Goal: Task Accomplishment & Management: Manage account settings

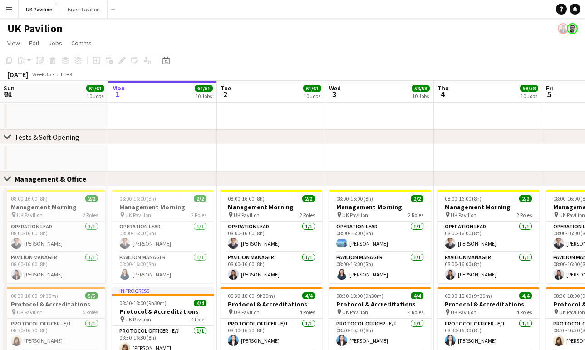
click at [133, 35] on div "UK Pavilion" at bounding box center [292, 26] width 585 height 17
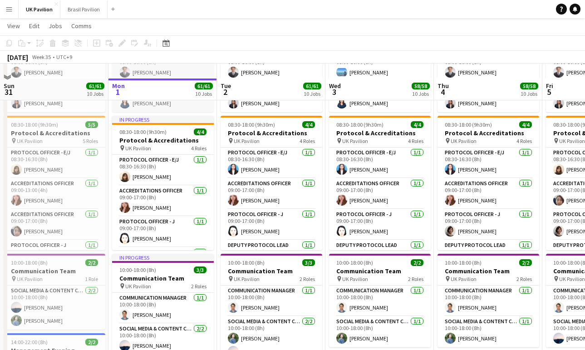
scroll to position [191, 0]
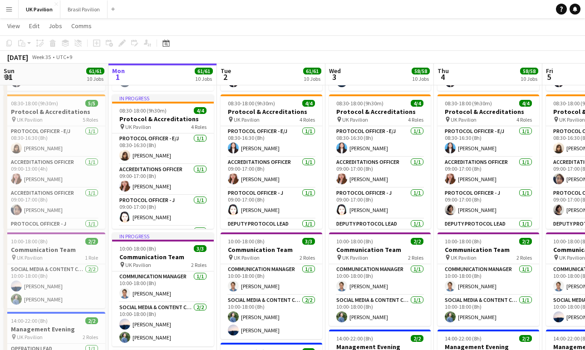
click at [8, 5] on app-icon "Menu" at bounding box center [8, 8] width 7 height 7
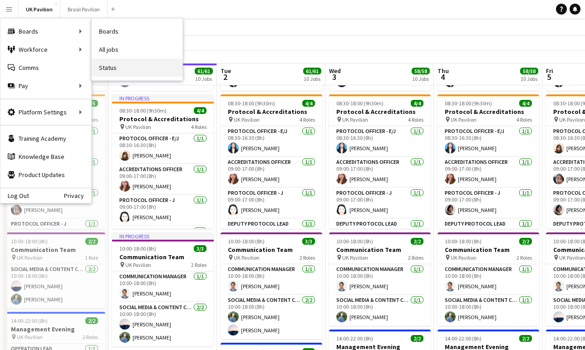
click at [110, 66] on link "Status" at bounding box center [137, 68] width 91 height 18
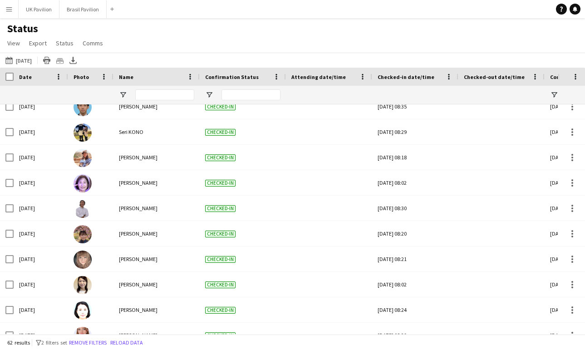
scroll to position [555, 0]
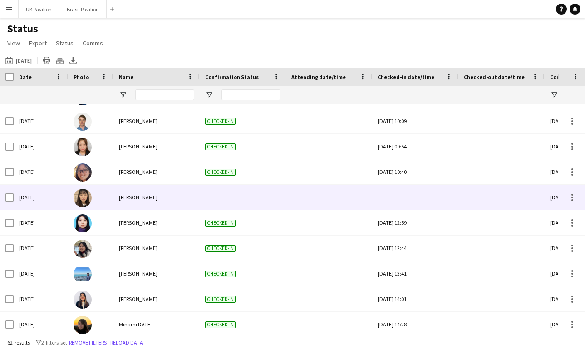
click at [422, 206] on div at bounding box center [415, 197] width 75 height 25
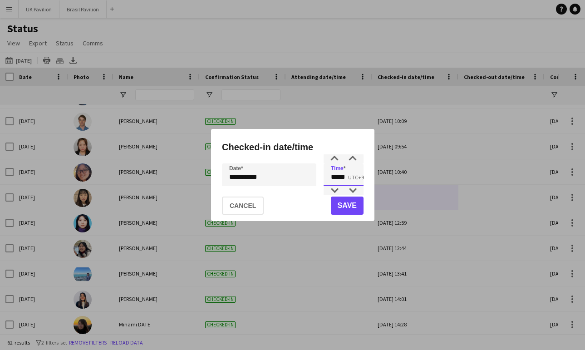
drag, startPoint x: 351, startPoint y: 178, endPoint x: 320, endPoint y: 178, distance: 30.9
click at [320, 178] on div "**********" at bounding box center [293, 174] width 142 height 23
type input "*****"
click at [338, 208] on button "Save" at bounding box center [346, 205] width 33 height 18
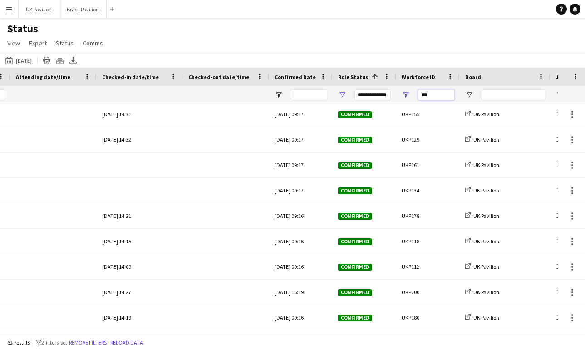
click at [442, 98] on input "***" at bounding box center [436, 94] width 36 height 11
type input "*"
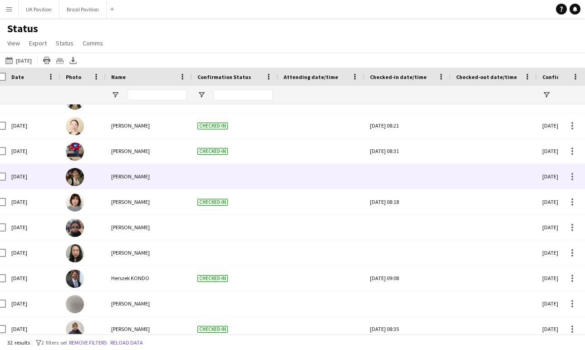
type input "****"
click at [407, 182] on div at bounding box center [407, 176] width 75 height 25
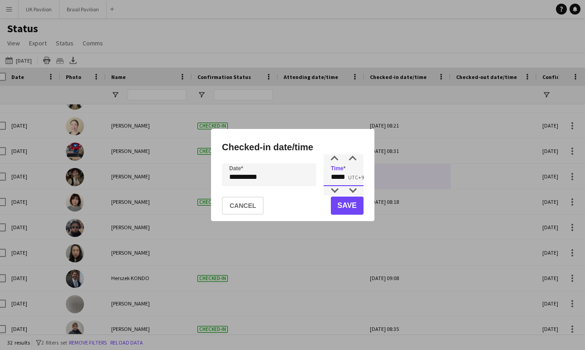
drag, startPoint x: 350, startPoint y: 178, endPoint x: 314, endPoint y: 177, distance: 35.4
click at [314, 177] on div "**********" at bounding box center [293, 174] width 142 height 23
type input "*****"
click at [337, 208] on button "Save" at bounding box center [346, 205] width 33 height 18
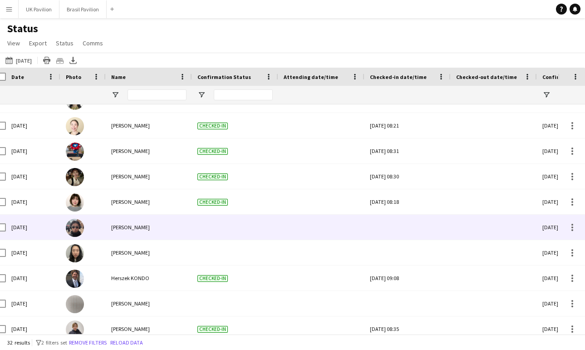
click at [402, 235] on div at bounding box center [407, 227] width 75 height 25
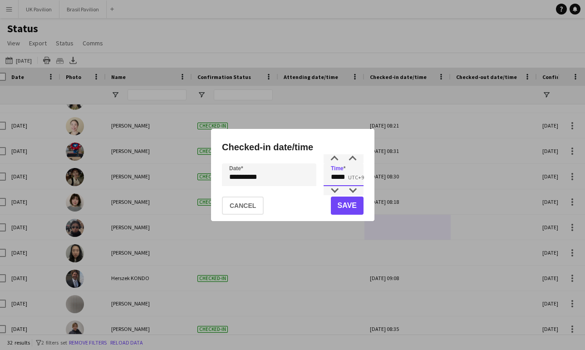
drag, startPoint x: 349, startPoint y: 179, endPoint x: 302, endPoint y: 175, distance: 47.0
click at [302, 175] on div "**********" at bounding box center [293, 174] width 142 height 23
type input "*****"
click at [338, 211] on button "Save" at bounding box center [346, 205] width 33 height 18
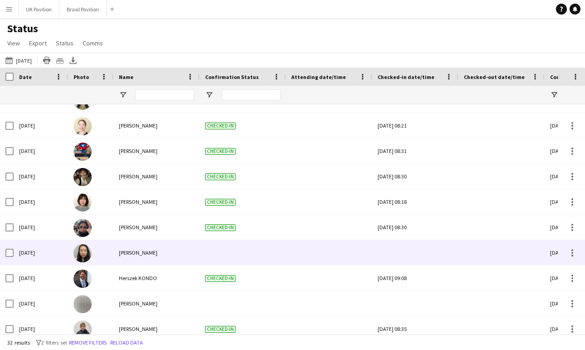
click at [416, 262] on div at bounding box center [415, 252] width 75 height 25
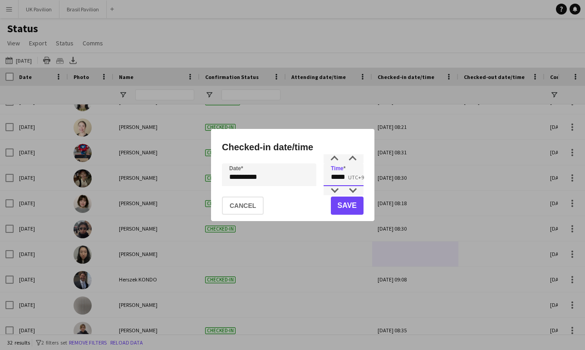
drag, startPoint x: 353, startPoint y: 177, endPoint x: 304, endPoint y: 178, distance: 48.1
click at [304, 177] on div "**********" at bounding box center [293, 174] width 142 height 23
type input "*****"
click at [340, 209] on button "Save" at bounding box center [346, 205] width 33 height 18
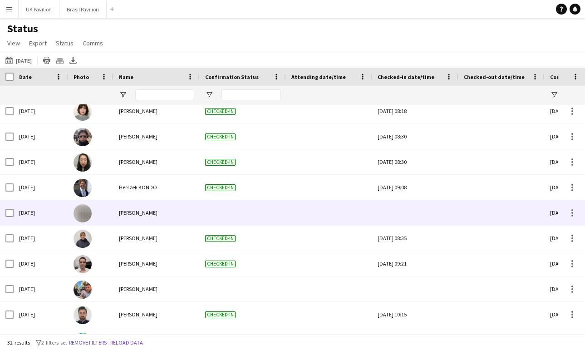
click at [409, 221] on div at bounding box center [415, 212] width 75 height 25
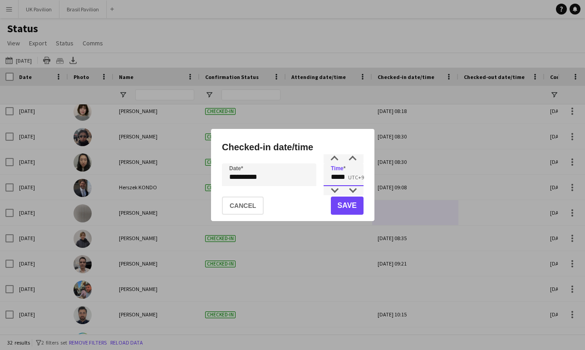
drag, startPoint x: 346, startPoint y: 180, endPoint x: 320, endPoint y: 178, distance: 25.5
click at [321, 178] on div "**********" at bounding box center [293, 174] width 142 height 23
type input "*****"
click at [353, 210] on button "Save" at bounding box center [346, 205] width 33 height 18
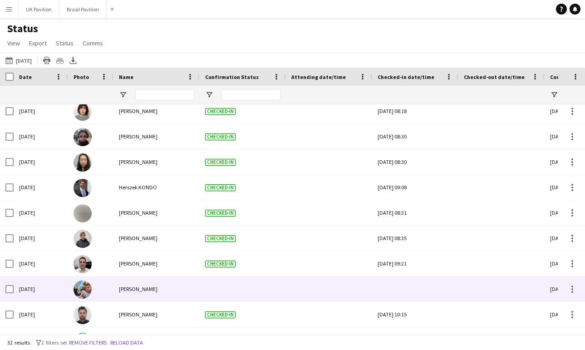
click at [407, 296] on div at bounding box center [415, 288] width 75 height 25
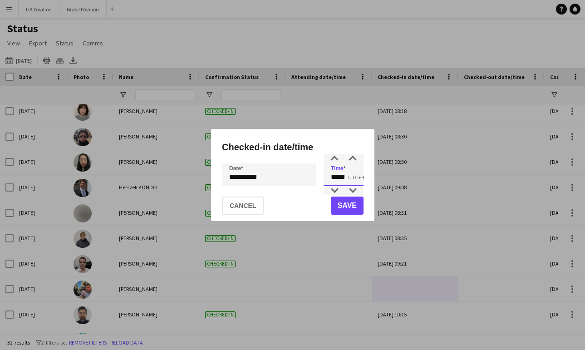
drag, startPoint x: 353, startPoint y: 177, endPoint x: 324, endPoint y: 178, distance: 29.0
click at [324, 178] on input "*****" at bounding box center [344, 174] width 40 height 23
type input "*****"
click at [342, 207] on button "Save" at bounding box center [346, 205] width 33 height 18
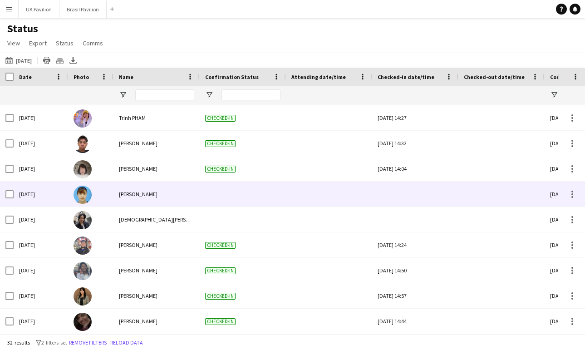
click at [412, 204] on div at bounding box center [415, 194] width 75 height 25
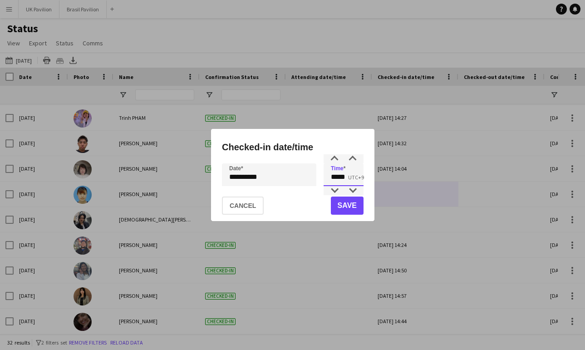
drag, startPoint x: 351, startPoint y: 178, endPoint x: 331, endPoint y: 178, distance: 20.4
click at [331, 178] on input "*****" at bounding box center [344, 174] width 40 height 23
type input "*****"
click at [345, 204] on button "Save" at bounding box center [346, 205] width 33 height 18
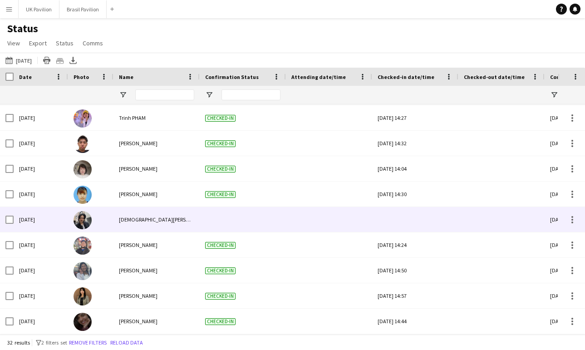
click at [417, 229] on div at bounding box center [415, 219] width 75 height 25
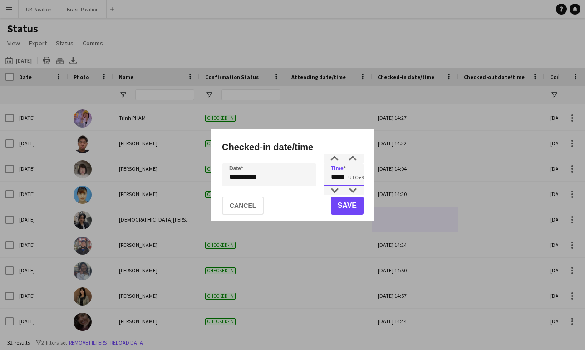
drag, startPoint x: 357, startPoint y: 182, endPoint x: 287, endPoint y: 177, distance: 70.1
click at [287, 177] on div "**********" at bounding box center [293, 174] width 142 height 23
type input "*****"
click at [344, 210] on button "Save" at bounding box center [346, 205] width 33 height 18
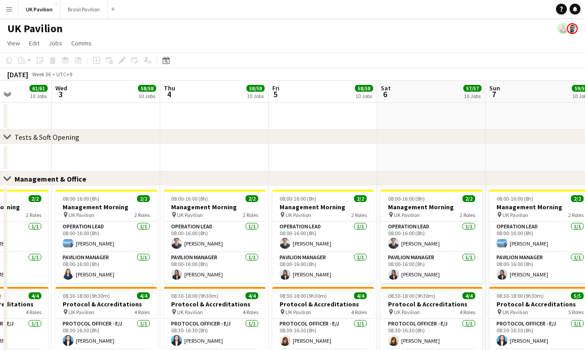
scroll to position [0, 412]
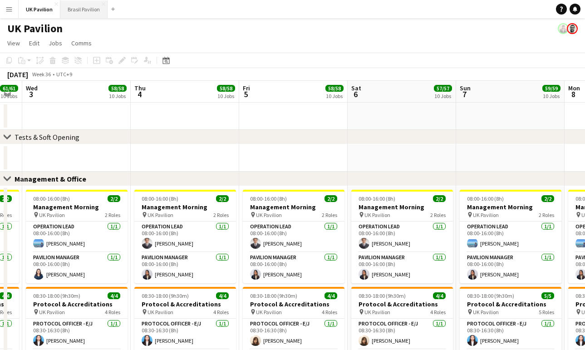
click at [85, 6] on button "Brasil Pavilion Close" at bounding box center [83, 9] width 47 height 18
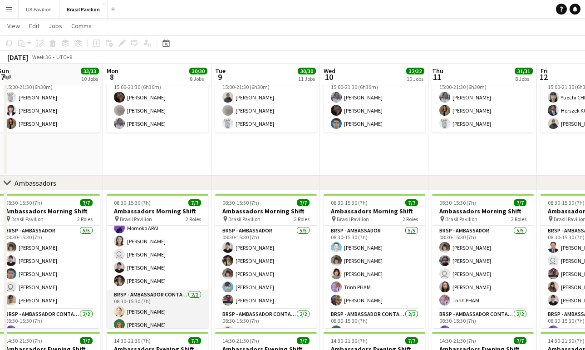
scroll to position [14, 0]
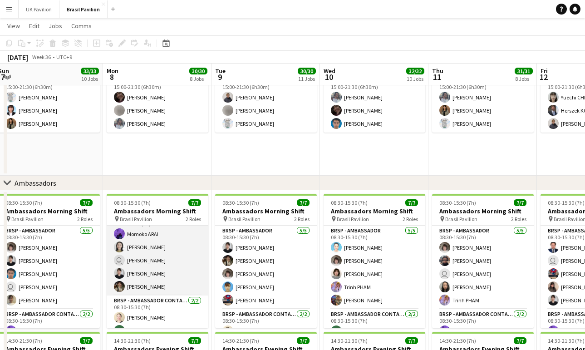
click at [162, 280] on app-card-role "BRSP - Ambassador [DATE] 08:30-15:30 (7h) [PERSON_NAME] user [PERSON_NAME] [PER…" at bounding box center [158, 253] width 102 height 83
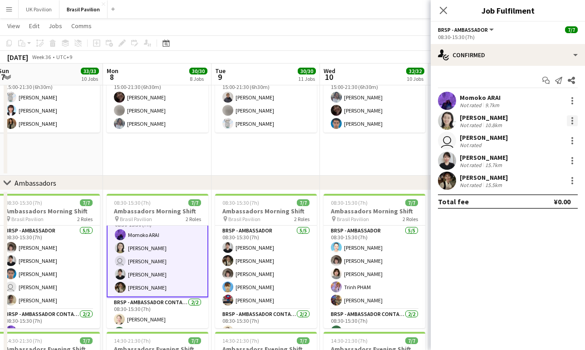
click at [574, 123] on div at bounding box center [572, 120] width 11 height 11
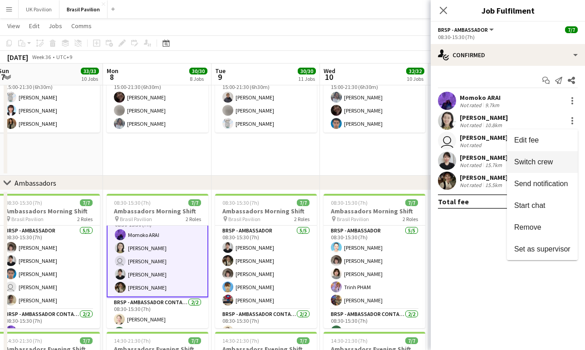
click at [526, 162] on span "Switch crew" at bounding box center [533, 162] width 39 height 8
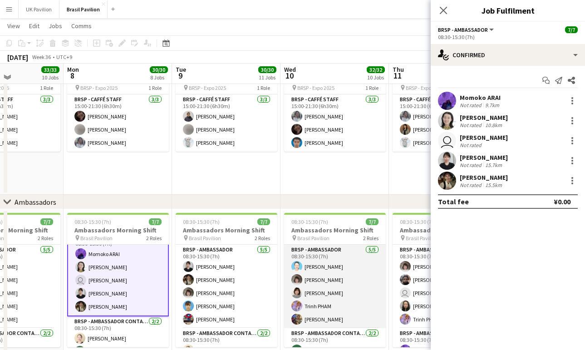
scroll to position [0, 261]
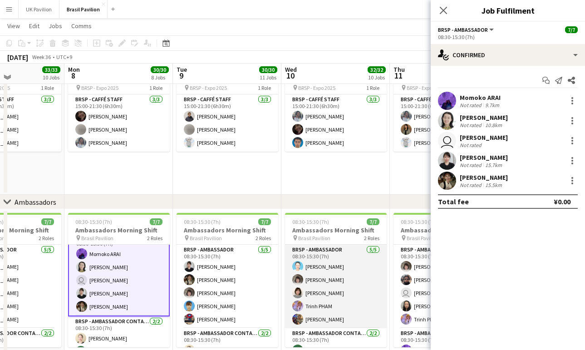
click at [343, 295] on app-card-role "BRSP - Ambassador [DATE] 08:30-15:30 (7h) [PERSON_NAME] [PERSON_NAME] MATSUSHIM…" at bounding box center [336, 286] width 102 height 83
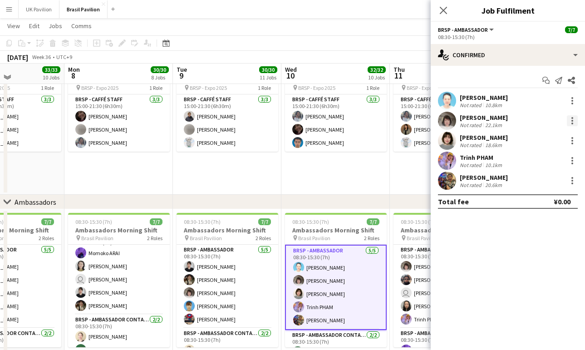
click at [573, 122] on div at bounding box center [572, 120] width 11 height 11
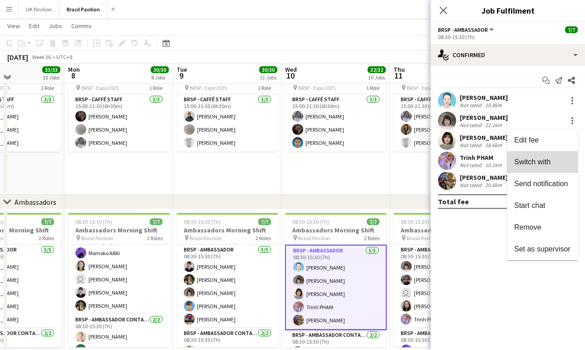
click at [524, 167] on button "Switch with" at bounding box center [542, 162] width 71 height 22
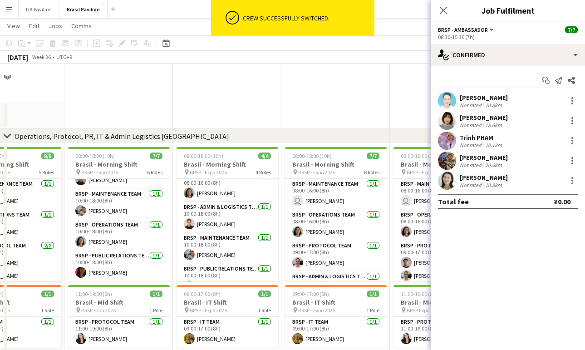
scroll to position [998, 0]
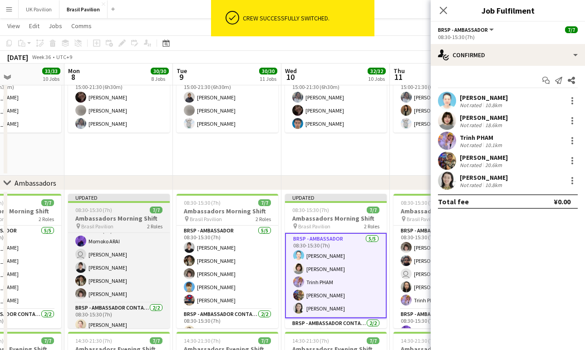
click at [118, 222] on h3 "Ambassadors Morning Shift" at bounding box center [119, 218] width 102 height 8
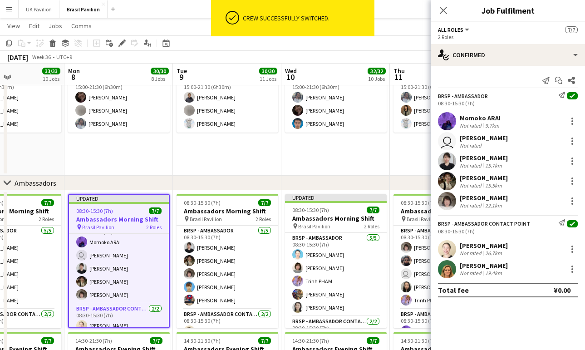
scroll to position [0, 261]
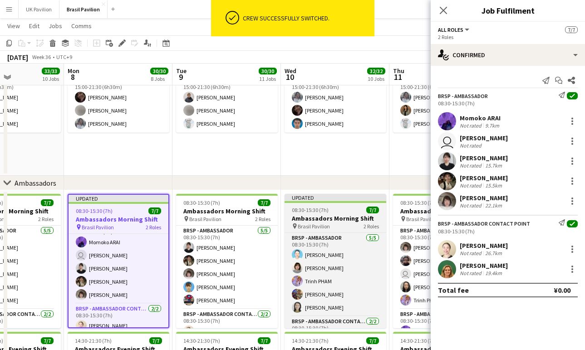
click at [315, 222] on h3 "Ambassadors Morning Shift" at bounding box center [336, 218] width 102 height 8
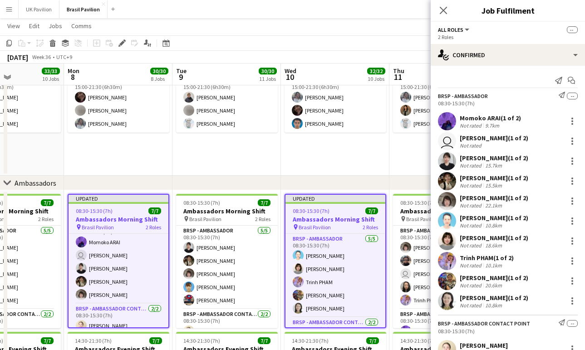
click at [443, 12] on icon "Close pop-in" at bounding box center [443, 10] width 7 height 7
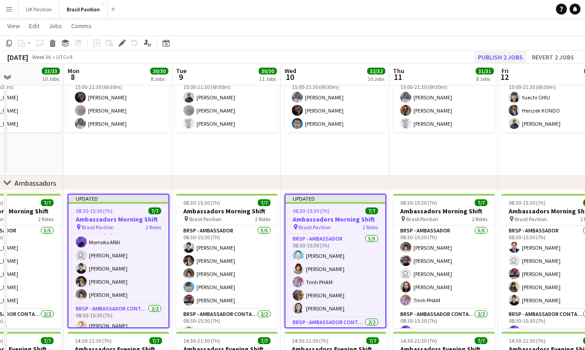
click at [484, 56] on button "Publish 2 jobs" at bounding box center [500, 57] width 52 height 12
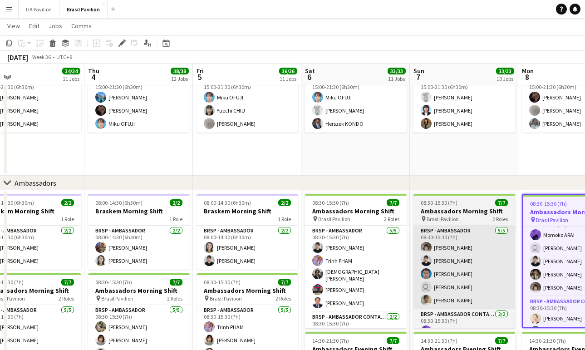
scroll to position [0, 347]
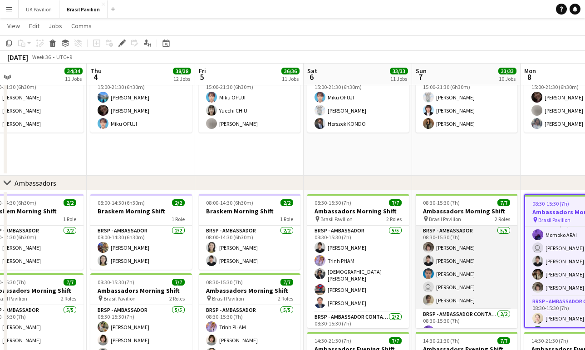
click at [474, 303] on app-card-role "BRSP - Ambassador [DATE] 08:30-15:30 (7h) [PERSON_NAME] [PERSON_NAME] user [PER…" at bounding box center [467, 267] width 102 height 83
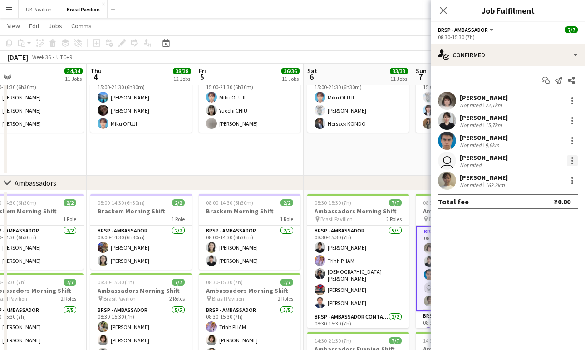
click at [573, 162] on div at bounding box center [572, 161] width 2 height 2
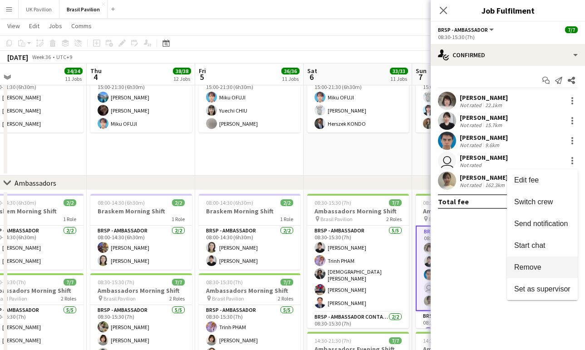
click at [525, 265] on span "Remove" at bounding box center [527, 267] width 27 height 8
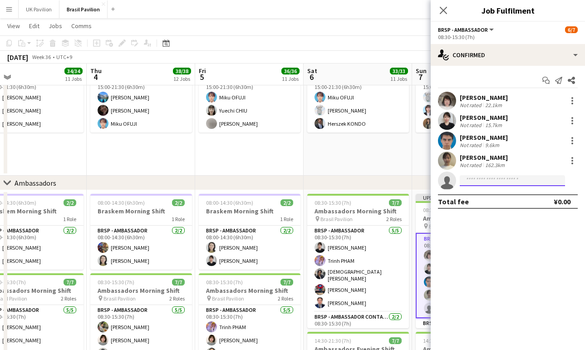
click at [473, 180] on input at bounding box center [512, 180] width 105 height 11
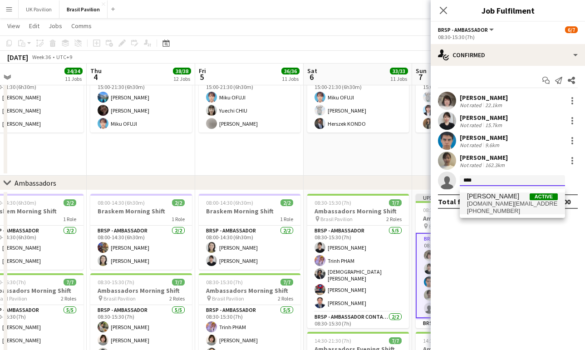
type input "****"
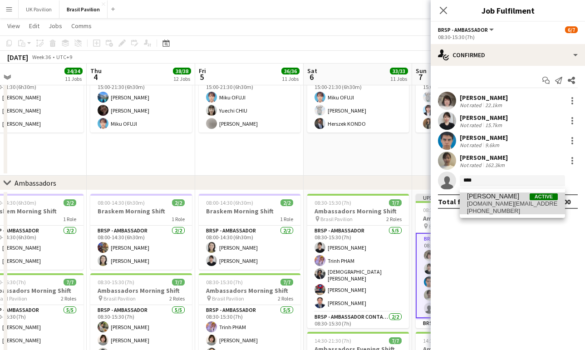
click at [482, 200] on span "[PERSON_NAME]" at bounding box center [493, 196] width 52 height 8
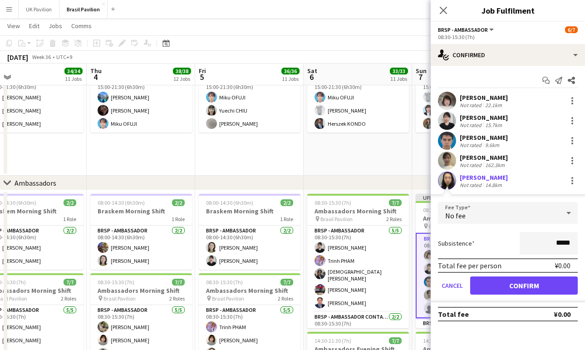
click at [525, 293] on button "Confirm" at bounding box center [524, 285] width 108 height 18
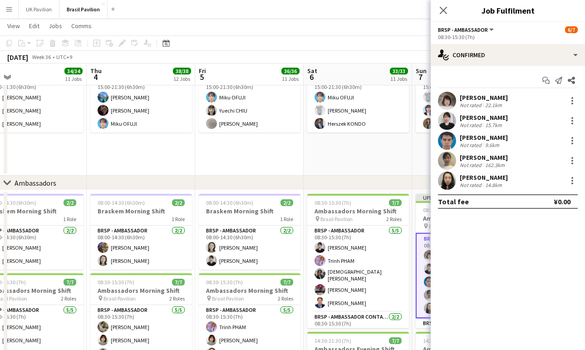
click at [442, 11] on icon "Close pop-in" at bounding box center [443, 10] width 7 height 7
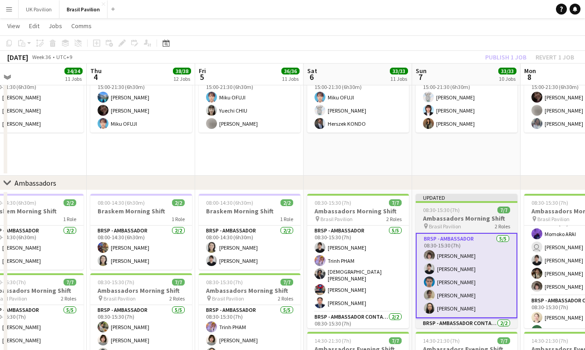
drag, startPoint x: 443, startPoint y: 220, endPoint x: 449, endPoint y: 212, distance: 9.1
click at [443, 220] on h3 "Ambassadors Morning Shift" at bounding box center [467, 218] width 102 height 8
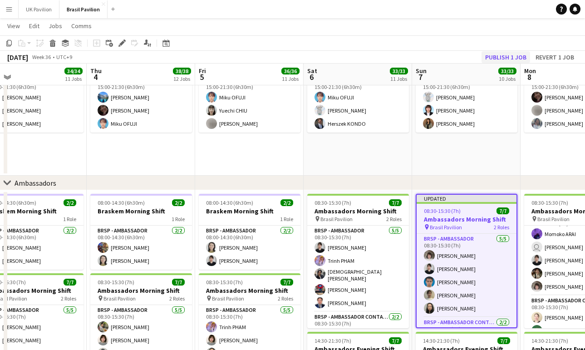
click at [488, 59] on button "Publish 1 job" at bounding box center [505, 57] width 49 height 12
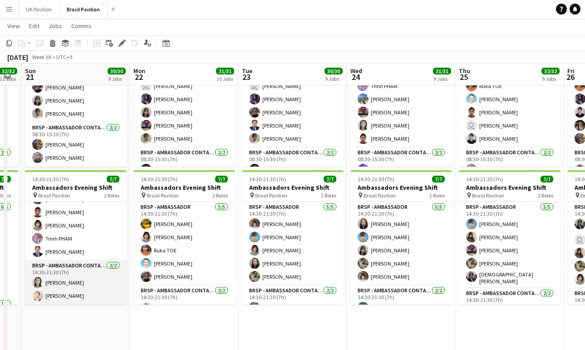
scroll to position [34, 0]
click at [71, 302] on app-card-role "BRSP - Ambassador Contact Point [DATE] 14:30-21:30 (7h) [PERSON_NAME] [PERSON_N…" at bounding box center [76, 282] width 102 height 44
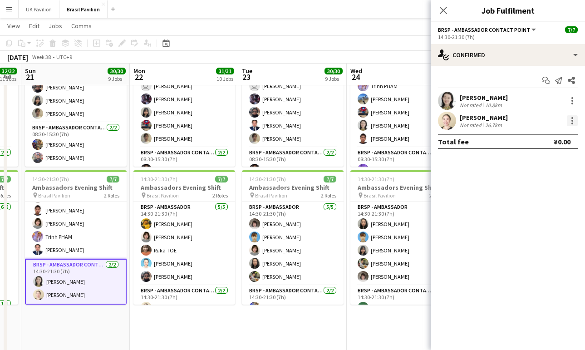
click at [574, 121] on div at bounding box center [572, 120] width 11 height 11
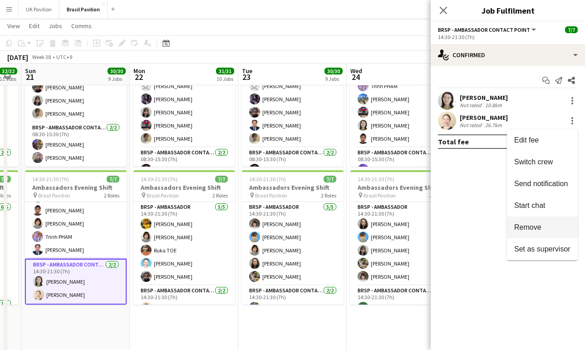
click at [525, 226] on span "Remove" at bounding box center [527, 227] width 27 height 8
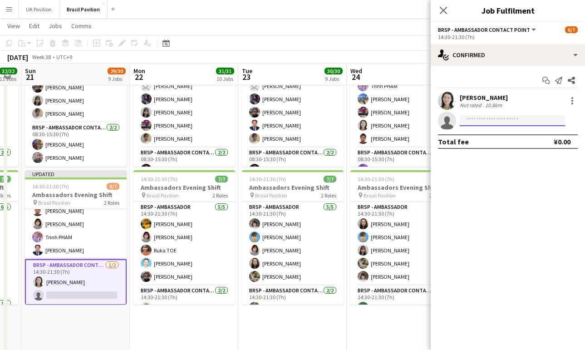
click at [473, 125] on input at bounding box center [512, 120] width 105 height 11
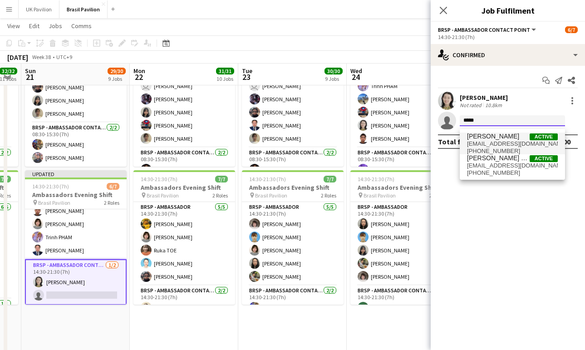
type input "*****"
click at [485, 138] on span "[PERSON_NAME]" at bounding box center [493, 137] width 52 height 8
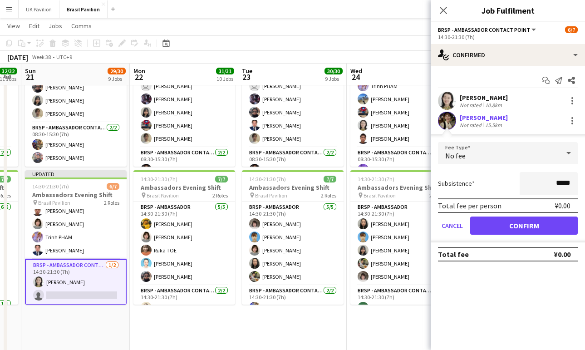
click at [511, 228] on button "Confirm" at bounding box center [524, 225] width 108 height 18
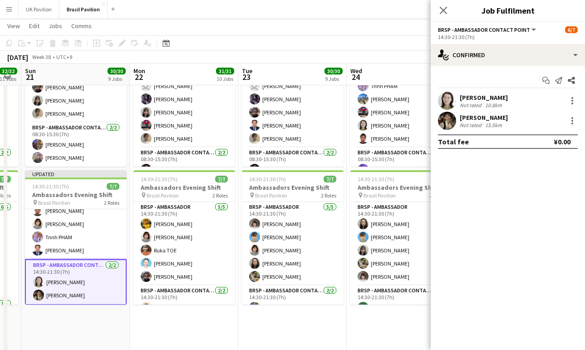
drag, startPoint x: 442, startPoint y: 10, endPoint x: 435, endPoint y: 13, distance: 7.3
click at [442, 10] on icon "Close pop-in" at bounding box center [443, 10] width 7 height 7
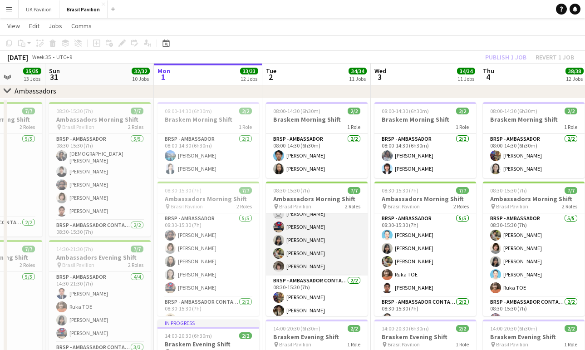
scroll to position [22, 0]
click at [304, 275] on app-card-role "BRSP - Ambassador [DATE] 08:30-15:30 (7h) user [PERSON_NAME] [PERSON_NAME] [PER…" at bounding box center [317, 232] width 102 height 83
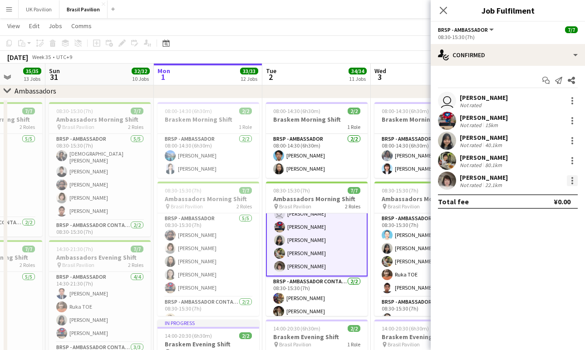
click at [574, 182] on div at bounding box center [572, 180] width 11 height 11
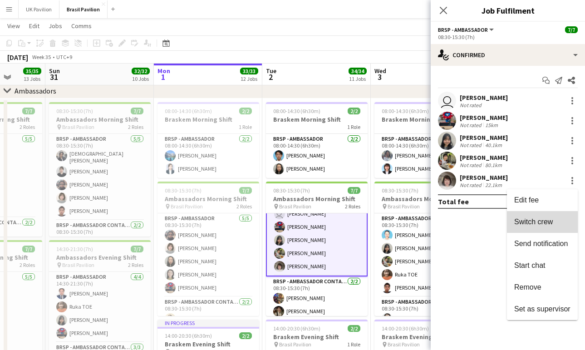
click at [540, 225] on span "Switch crew" at bounding box center [533, 222] width 39 height 8
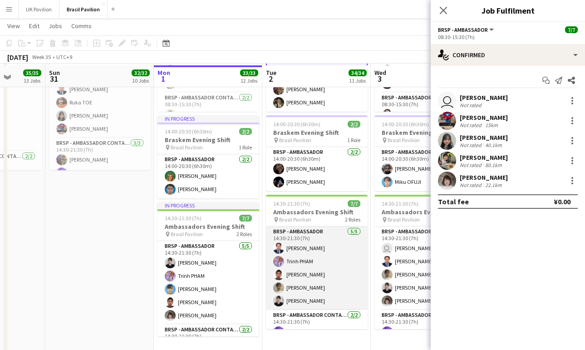
scroll to position [1384, 0]
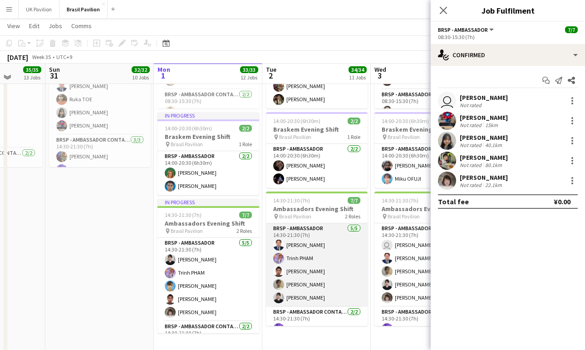
click at [321, 274] on app-card-role "BRSP - Ambassador [DATE] 14:30-21:30 (7h) [PERSON_NAME] [PERSON_NAME] [PERSON_N…" at bounding box center [317, 264] width 102 height 83
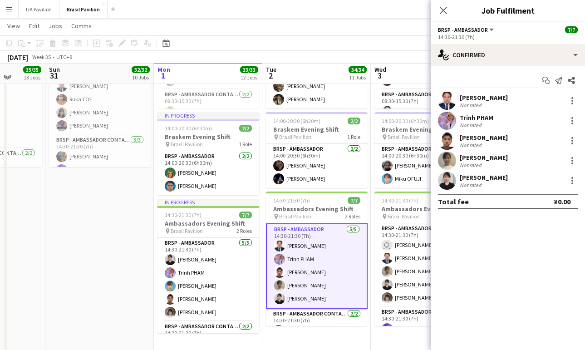
scroll to position [39, 0]
click at [572, 105] on div at bounding box center [572, 100] width 11 height 11
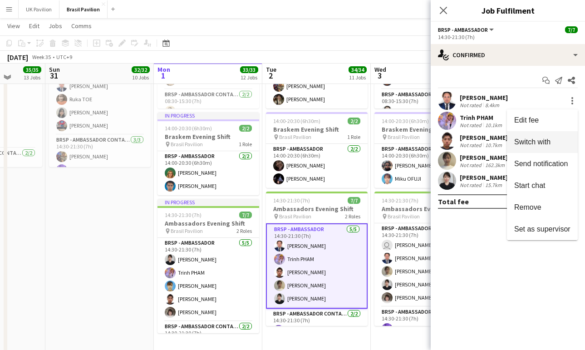
click at [517, 139] on span "Switch with" at bounding box center [532, 142] width 36 height 8
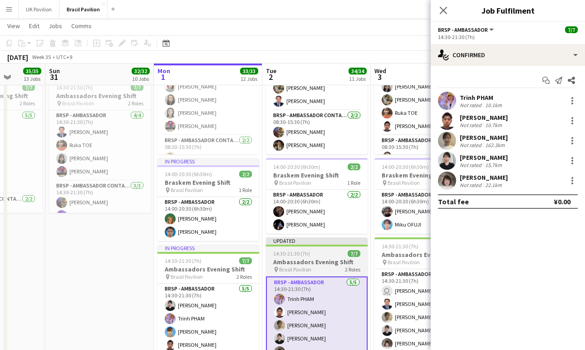
scroll to position [1319, 0]
click at [314, 266] on h3 "Ambassadors Evening Shift" at bounding box center [317, 262] width 102 height 8
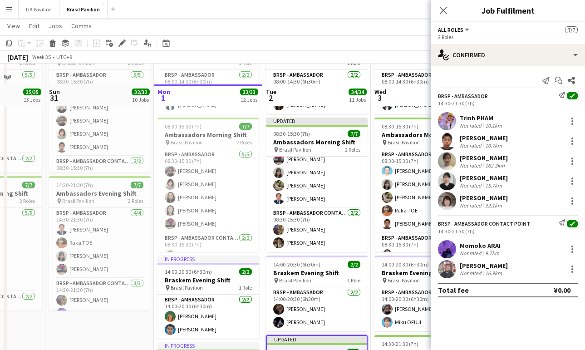
scroll to position [1217, 0]
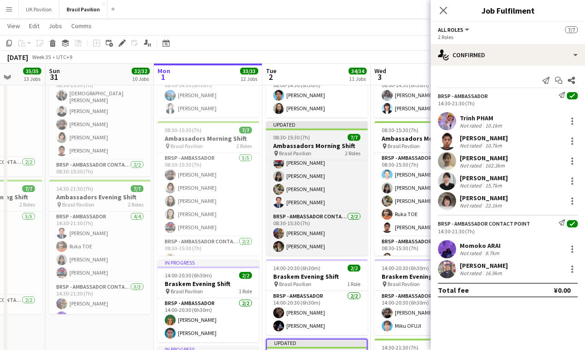
click at [318, 150] on h3 "Ambassadors Morning Shift" at bounding box center [317, 146] width 102 height 8
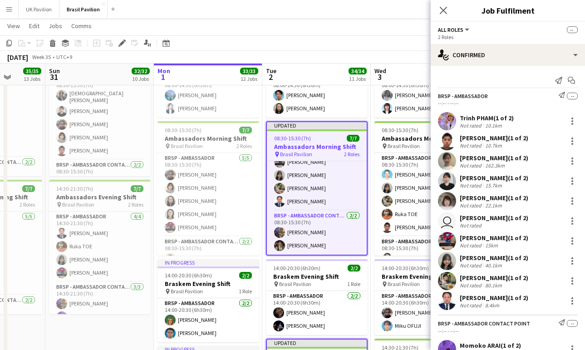
click at [444, 16] on div "Close pop-in" at bounding box center [443, 10] width 25 height 21
click at [442, 12] on icon at bounding box center [443, 10] width 9 height 9
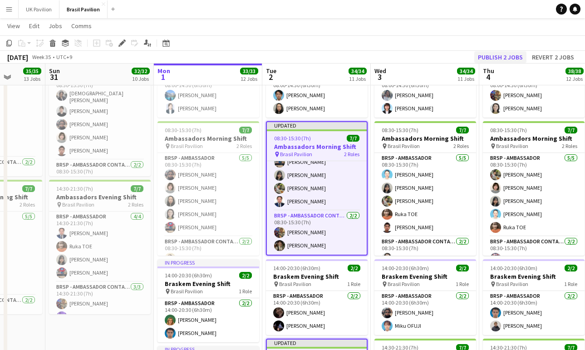
click at [488, 52] on button "Publish 2 jobs" at bounding box center [500, 57] width 52 height 12
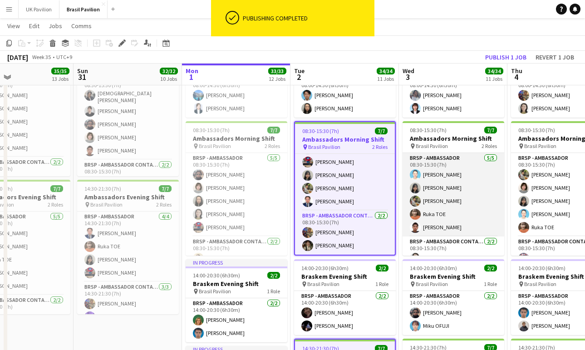
scroll to position [0, 360]
click at [450, 211] on app-card-role "BRSP - Ambassador [DATE] 08:30-15:30 (7h) [PERSON_NAME] [PERSON_NAME] TAKENAKA …" at bounding box center [454, 194] width 102 height 83
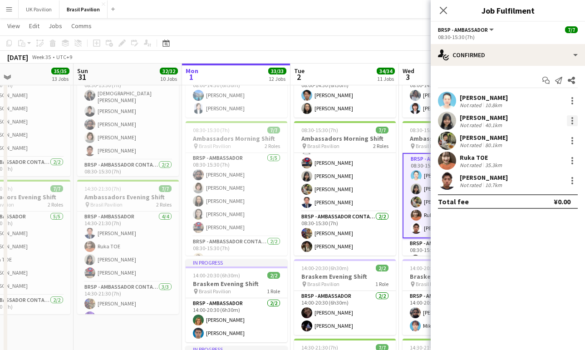
click at [570, 124] on div at bounding box center [572, 120] width 11 height 11
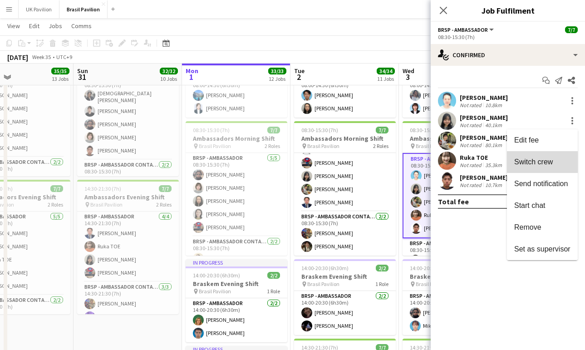
click at [517, 162] on span "Switch crew" at bounding box center [533, 162] width 39 height 8
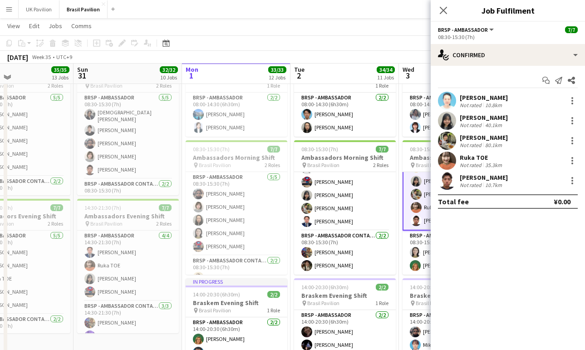
scroll to position [40, 0]
click at [444, 9] on icon "Close pop-in" at bounding box center [443, 10] width 9 height 9
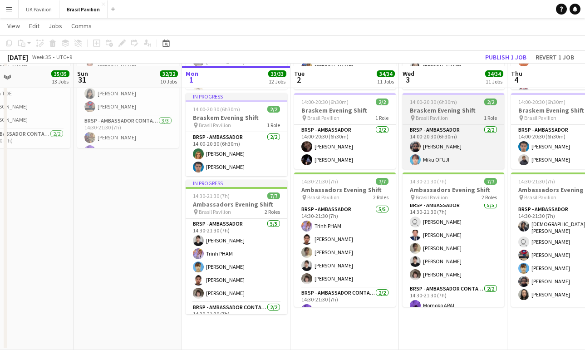
scroll to position [8, 0]
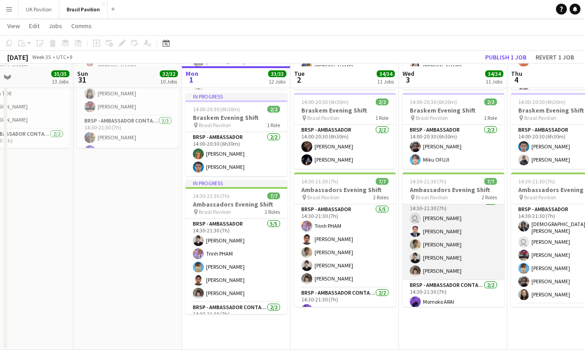
click at [457, 267] on app-card-role "BRSP - Ambassador [DATE] 14:30-21:30 (7h) user [PERSON_NAME] [PERSON_NAME] [PER…" at bounding box center [454, 237] width 102 height 83
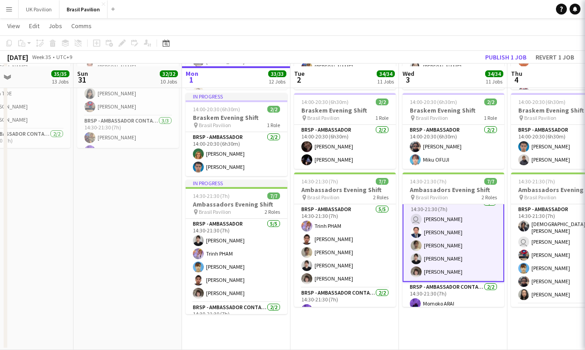
scroll to position [39, 0]
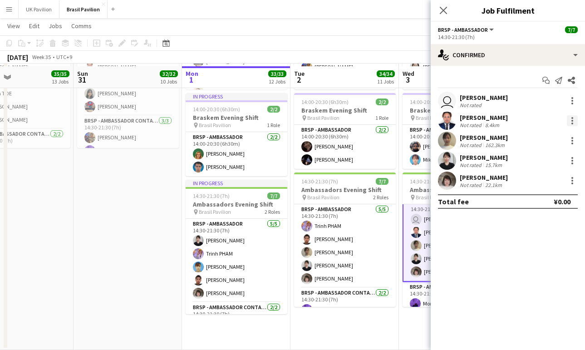
click at [571, 123] on div at bounding box center [572, 120] width 11 height 11
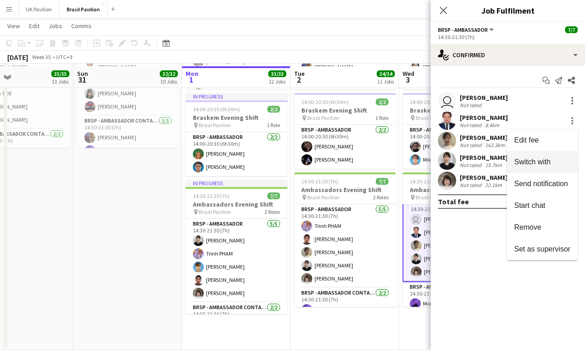
click at [514, 166] on span "Switch with" at bounding box center [532, 162] width 36 height 8
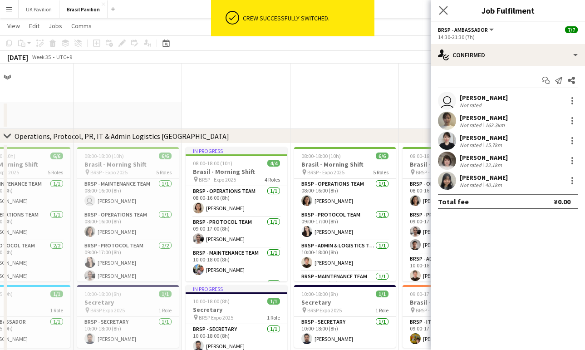
scroll to position [1386, 0]
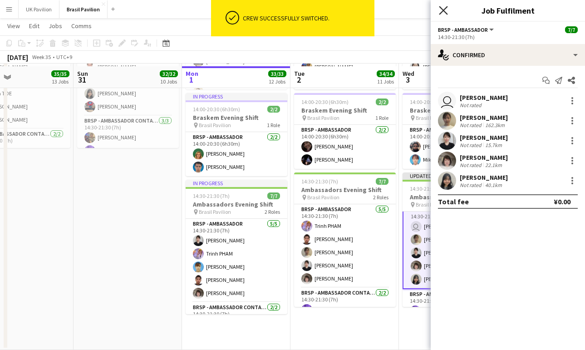
click at [445, 12] on icon at bounding box center [443, 10] width 9 height 9
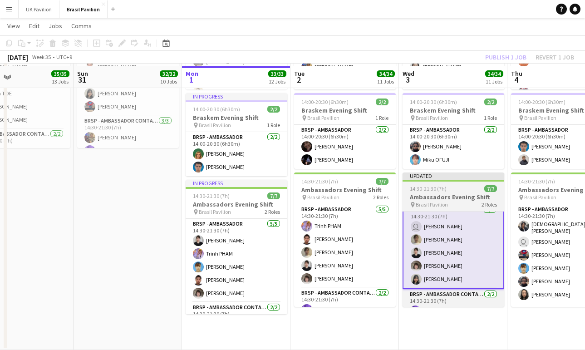
click at [444, 201] on h3 "Ambassadors Evening Shift" at bounding box center [454, 197] width 102 height 8
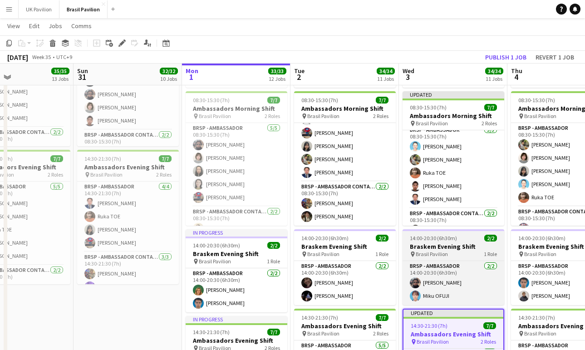
scroll to position [0, 0]
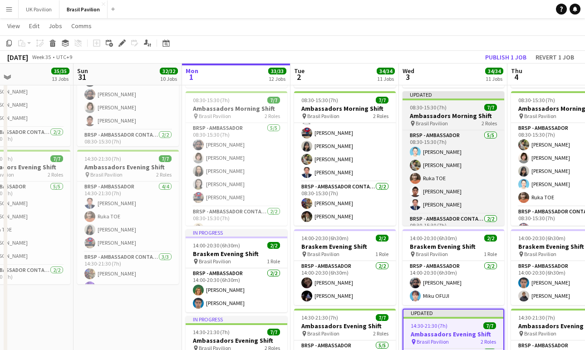
click at [455, 120] on h3 "Ambassadors Morning Shift" at bounding box center [454, 116] width 102 height 8
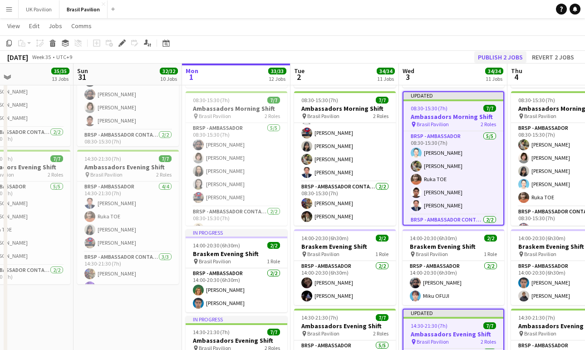
click at [486, 59] on button "Publish 2 jobs" at bounding box center [500, 57] width 52 height 12
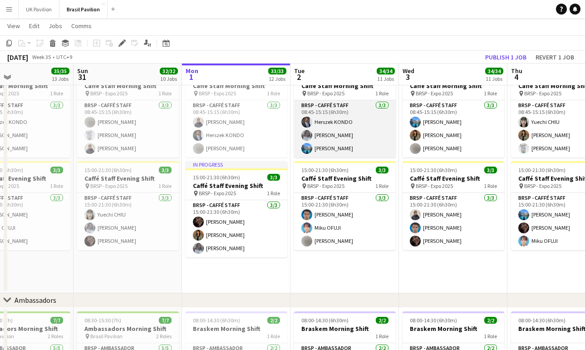
scroll to position [0, 361]
click at [343, 138] on app-card-role "BRSP - Caffé Staff [DATE] 08:45-15:15 (6h30m) Herszek KONDO [PERSON_NAME]" at bounding box center [345, 128] width 102 height 57
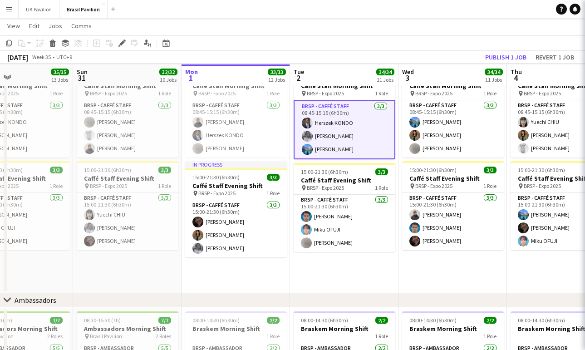
scroll to position [948, 0]
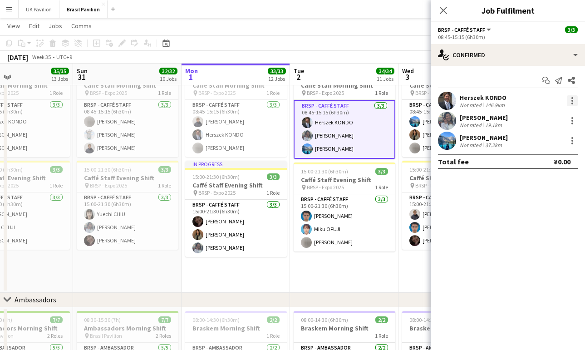
click at [571, 102] on div at bounding box center [572, 101] width 2 height 2
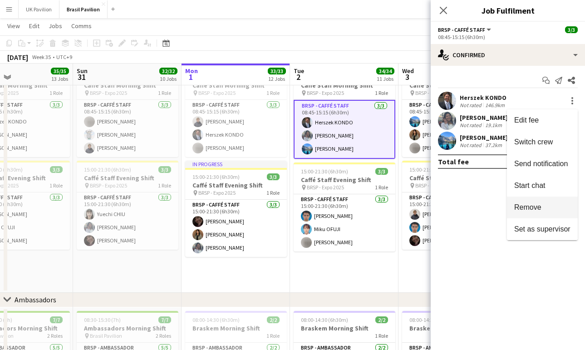
click at [531, 207] on span "Remove" at bounding box center [527, 207] width 27 height 8
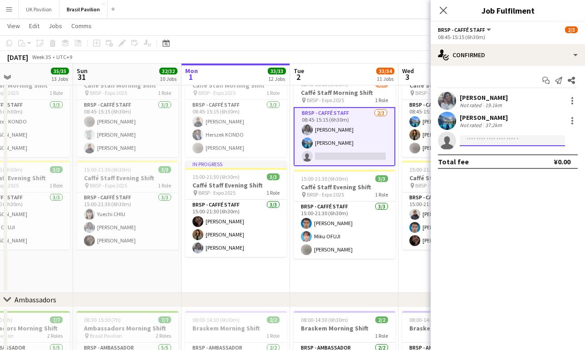
click at [466, 142] on input at bounding box center [512, 140] width 105 height 11
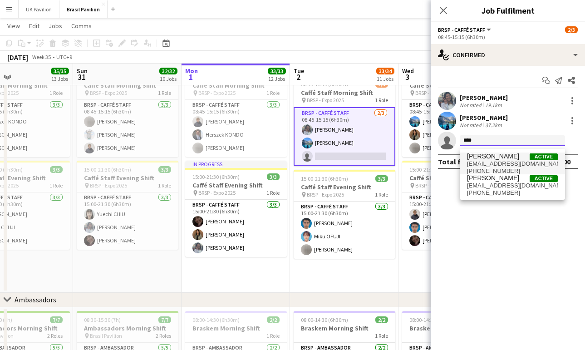
type input "****"
click at [496, 162] on span "[EMAIL_ADDRESS][DOMAIN_NAME]" at bounding box center [512, 163] width 91 height 7
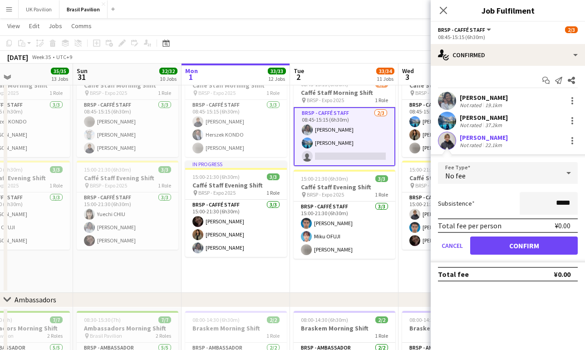
drag, startPoint x: 517, startPoint y: 248, endPoint x: 513, endPoint y: 236, distance: 12.3
click at [518, 247] on button "Confirm" at bounding box center [524, 245] width 108 height 18
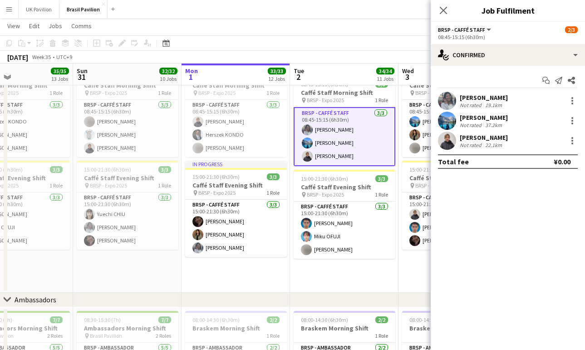
click at [444, 12] on icon "Close pop-in" at bounding box center [443, 10] width 7 height 7
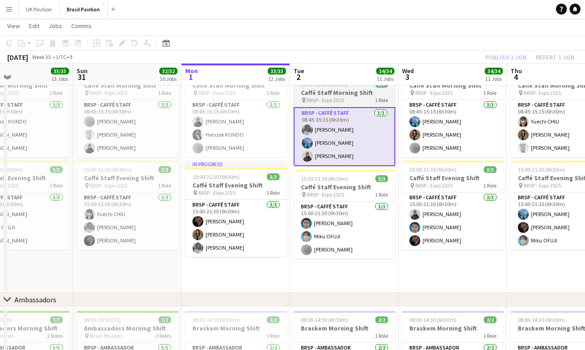
click at [343, 97] on h3 "Caffé Staff Morning Shift" at bounding box center [345, 92] width 102 height 8
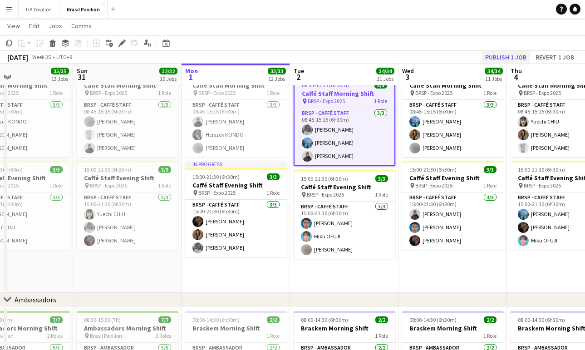
click at [492, 59] on button "Publish 1 job" at bounding box center [505, 57] width 49 height 12
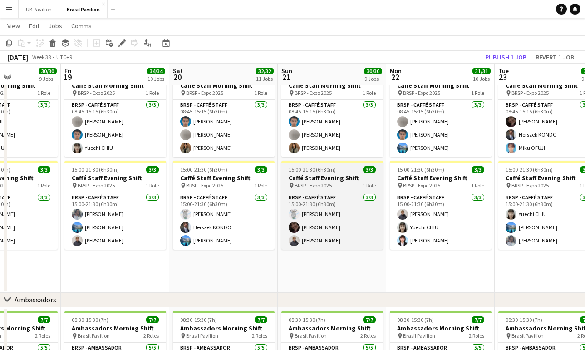
scroll to position [0, 375]
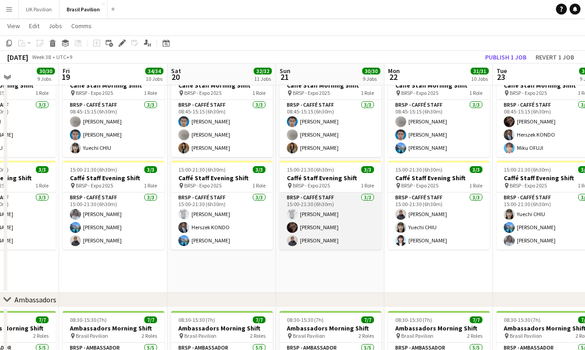
click at [324, 236] on app-card-role "BRSP - Caffé Staff [DATE] 15:00-21:30 (6h30m) [PERSON_NAME] [PERSON_NAME]" at bounding box center [331, 220] width 102 height 57
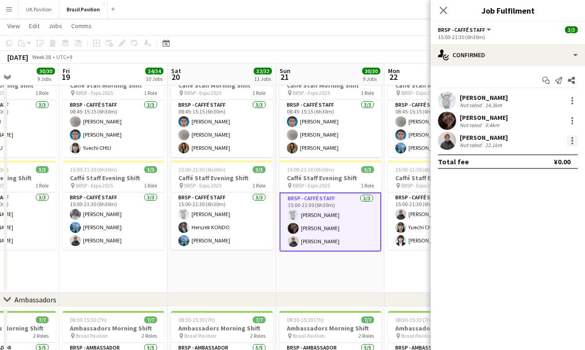
click at [573, 142] on div at bounding box center [572, 141] width 2 height 2
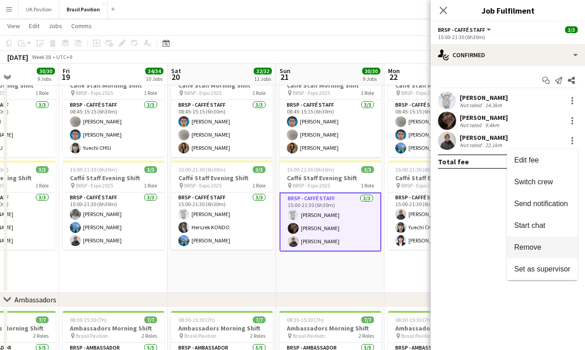
click at [527, 244] on span "Remove" at bounding box center [527, 247] width 27 height 8
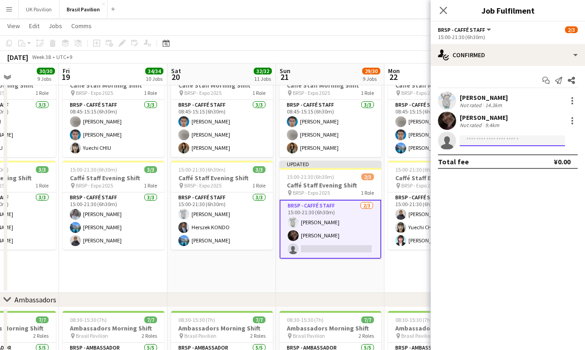
click at [470, 144] on input at bounding box center [512, 140] width 105 height 11
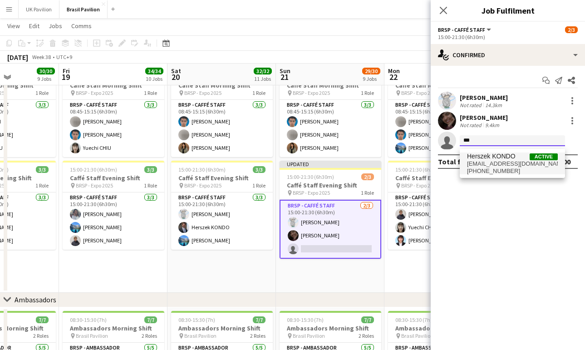
scroll to position [948, 2]
type input "***"
click at [484, 160] on span "Herszek KONDO" at bounding box center [491, 156] width 49 height 8
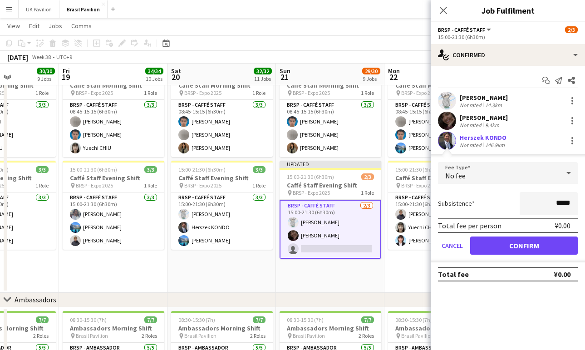
click at [518, 253] on button "Confirm" at bounding box center [524, 245] width 108 height 18
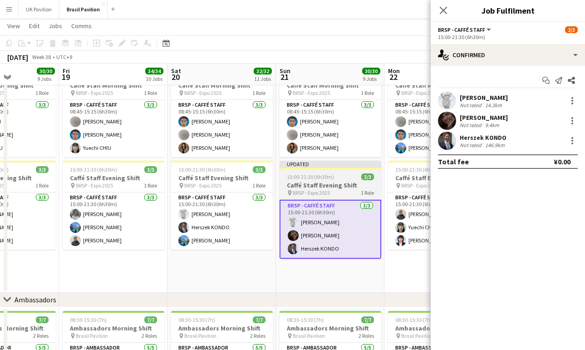
click at [323, 189] on h3 "Caffé Staff Evening Shift" at bounding box center [331, 185] width 102 height 8
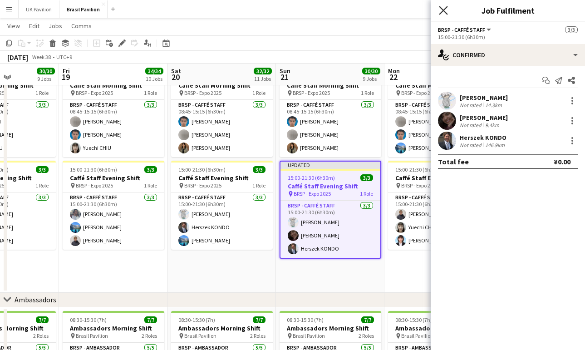
click at [442, 12] on icon "Close pop-in" at bounding box center [443, 10] width 9 height 9
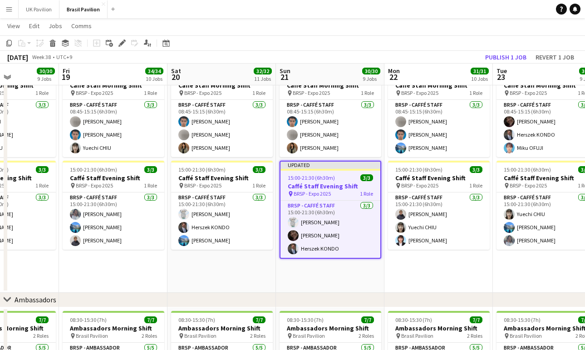
click at [499, 60] on button "Publish 1 job" at bounding box center [505, 57] width 49 height 12
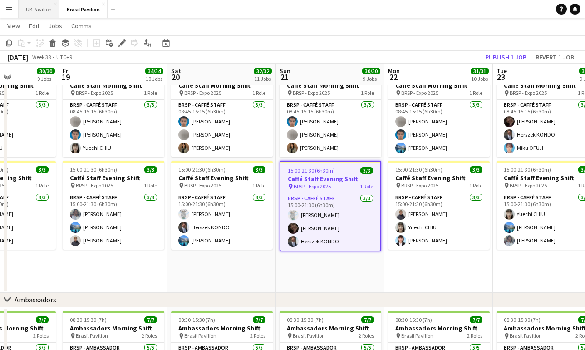
click at [45, 8] on button "UK Pavilion Close" at bounding box center [39, 9] width 41 height 18
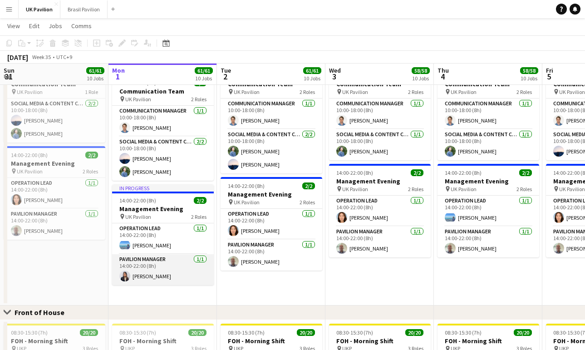
scroll to position [357, 0]
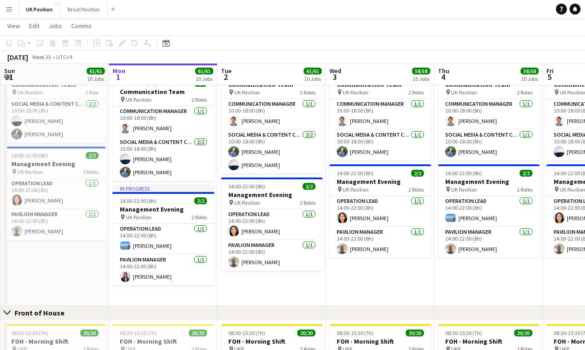
click at [173, 25] on app-page-menu "View Day view expanded Day view collapsed Month view Date picker Jump to [DATE]…" at bounding box center [292, 26] width 585 height 17
